Goal: Find specific page/section: Find specific page/section

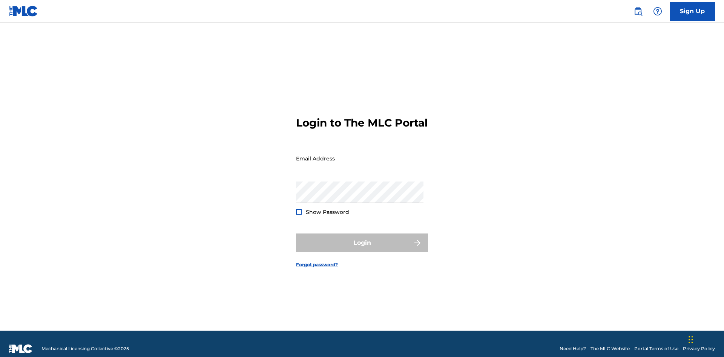
scroll to position [10, 0]
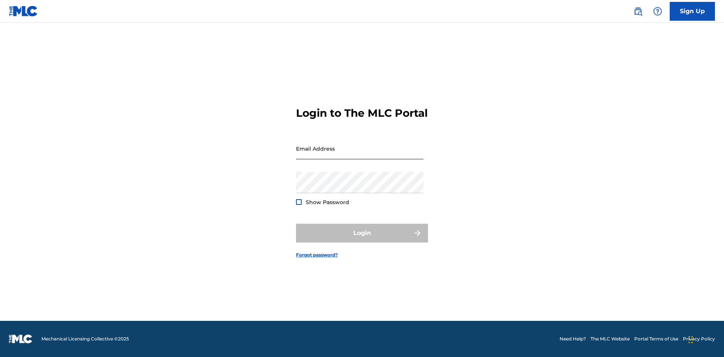
click at [360, 155] on input "Email Address" at bounding box center [359, 148] width 127 height 21
type input "[PERSON_NAME][EMAIL_ADDRESS][PERSON_NAME][DOMAIN_NAME]"
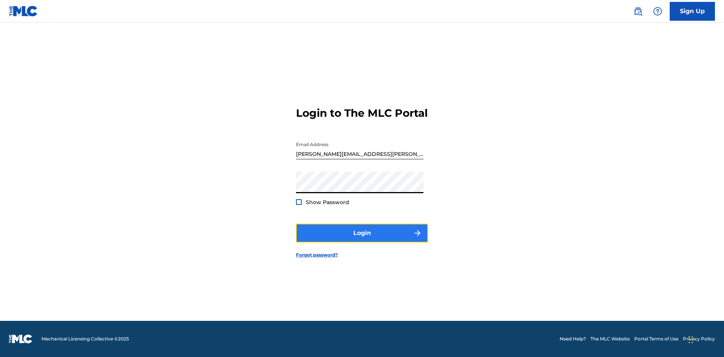
click at [362, 240] on button "Login" at bounding box center [362, 233] width 132 height 19
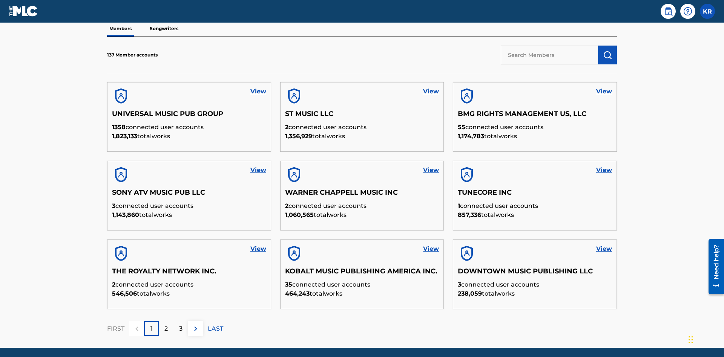
click at [549, 55] on input "text" at bounding box center [549, 55] width 97 height 19
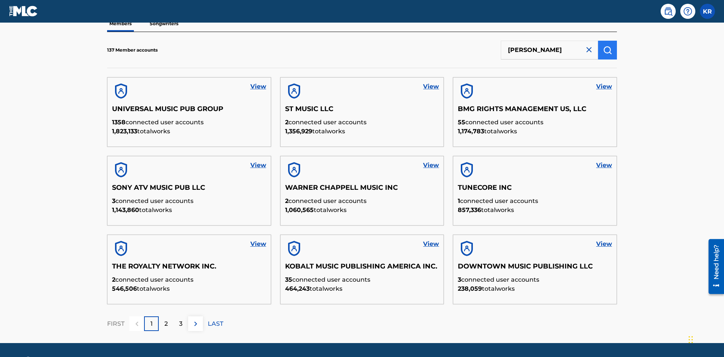
type input "[PERSON_NAME]"
click at [607, 50] on img "submit" at bounding box center [607, 50] width 9 height 9
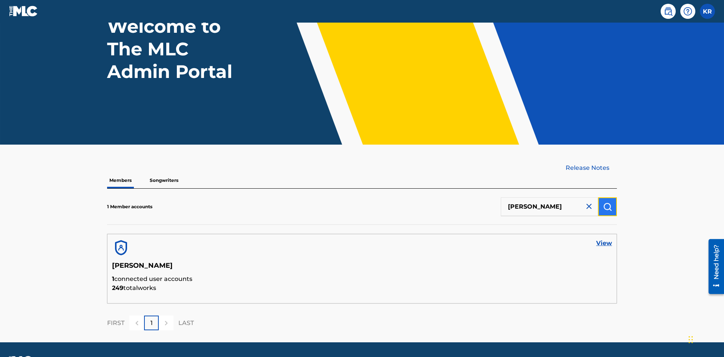
scroll to position [84, 0]
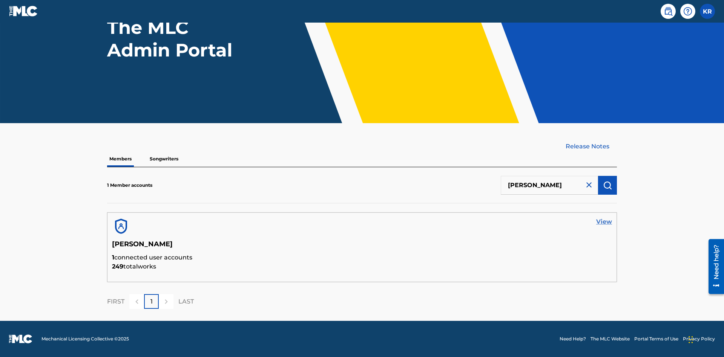
click at [604, 222] on link "View" at bounding box center [604, 222] width 16 height 9
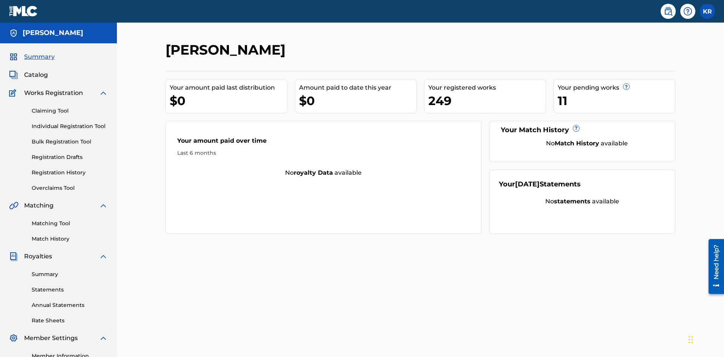
scroll to position [95, 0]
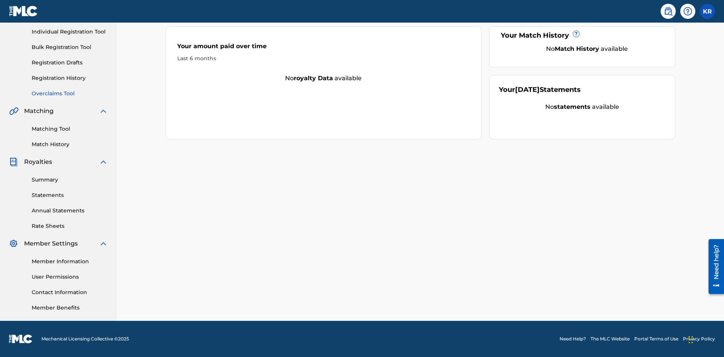
click at [70, 93] on link "Overclaims Tool" at bounding box center [70, 94] width 76 height 8
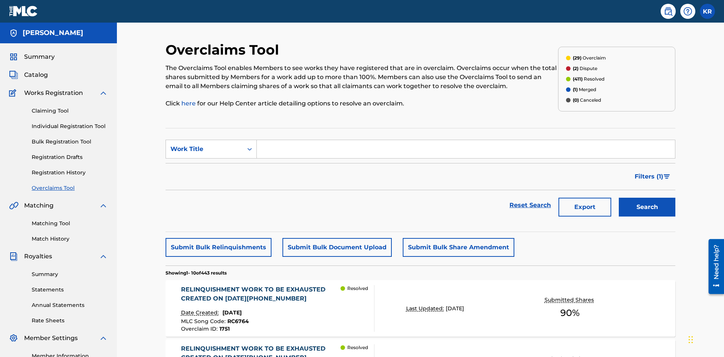
scroll to position [97, 0]
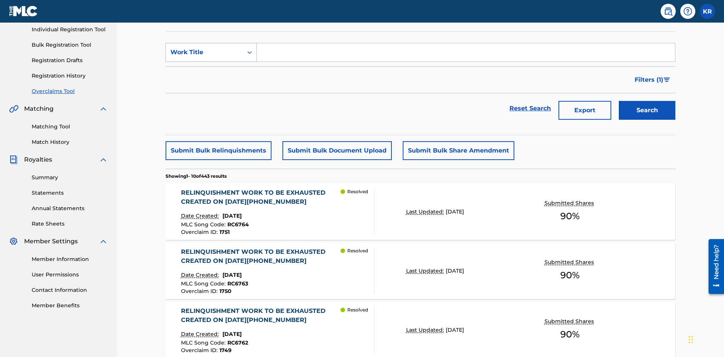
click at [204, 52] on div "Work Title" at bounding box center [204, 52] width 68 height 9
click at [211, 90] on div "Overclaim ID" at bounding box center [211, 90] width 90 height 19
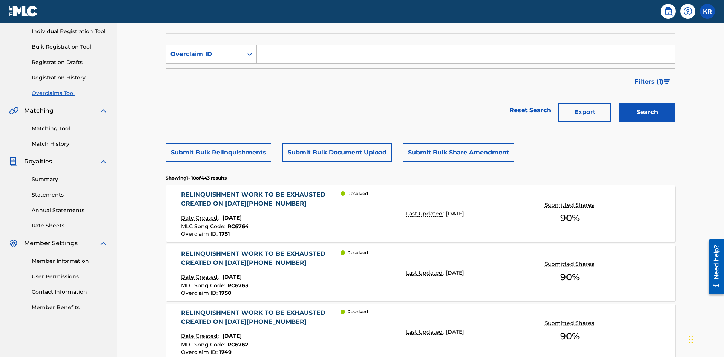
click at [466, 54] on input "Search Form" at bounding box center [466, 54] width 418 height 18
